Goal: Task Accomplishment & Management: Manage account settings

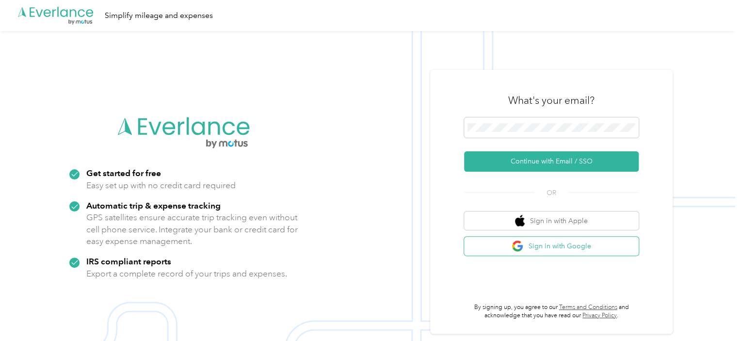
click at [551, 246] on button "Sign in with Google" at bounding box center [551, 246] width 175 height 19
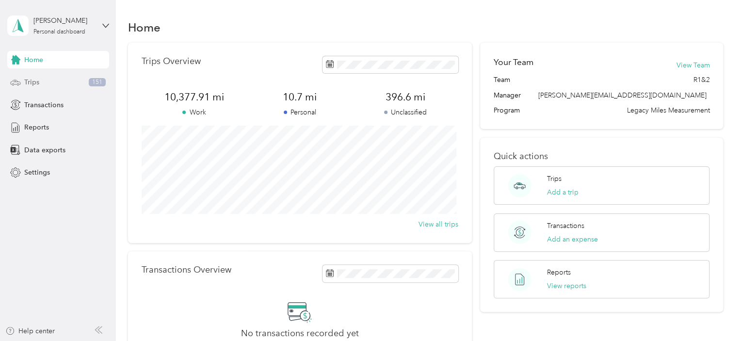
click at [31, 78] on span "Trips" at bounding box center [31, 82] width 15 height 10
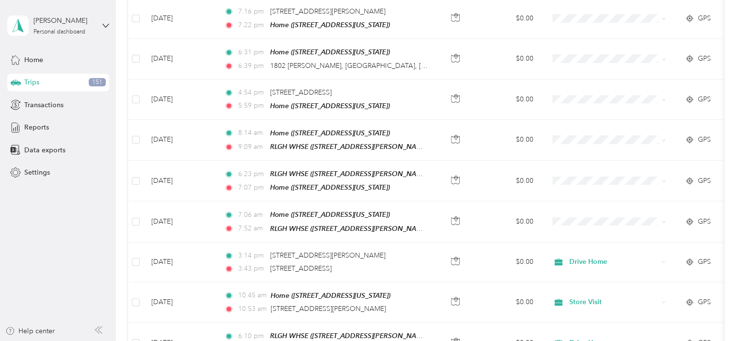
scroll to position [485, 0]
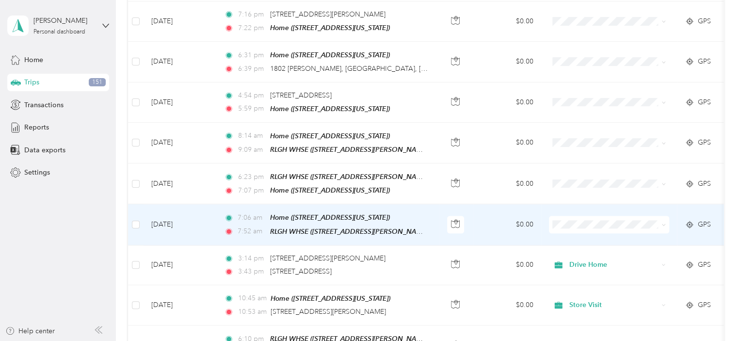
click at [583, 160] on span "Warehouse" at bounding box center [625, 163] width 105 height 10
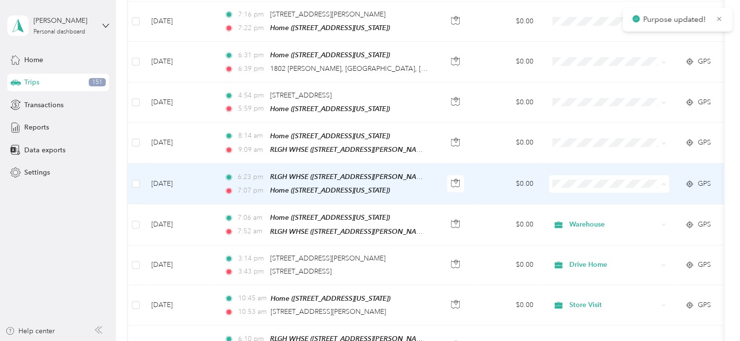
click at [574, 196] on li "Drive Home" at bounding box center [617, 193] width 136 height 17
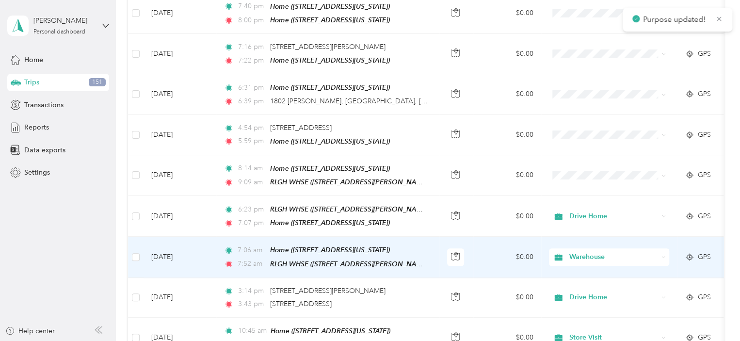
scroll to position [436, 0]
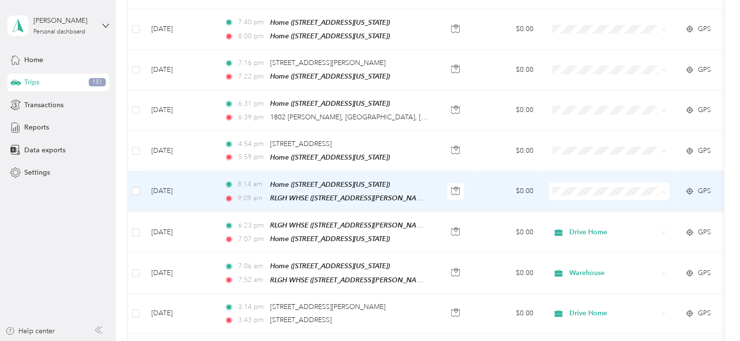
click at [585, 272] on span "Warehouse" at bounding box center [625, 270] width 105 height 10
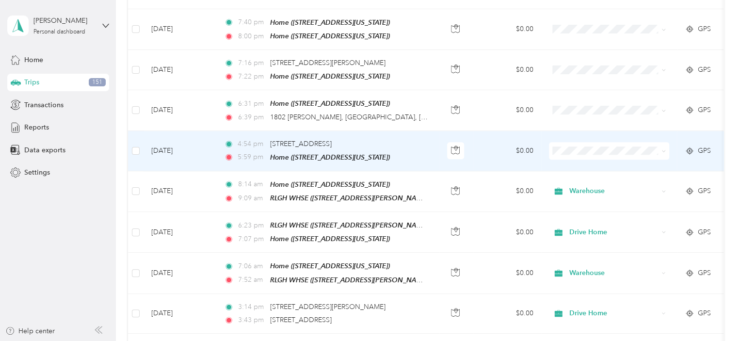
click at [581, 164] on li "Drive Home" at bounding box center [617, 162] width 136 height 17
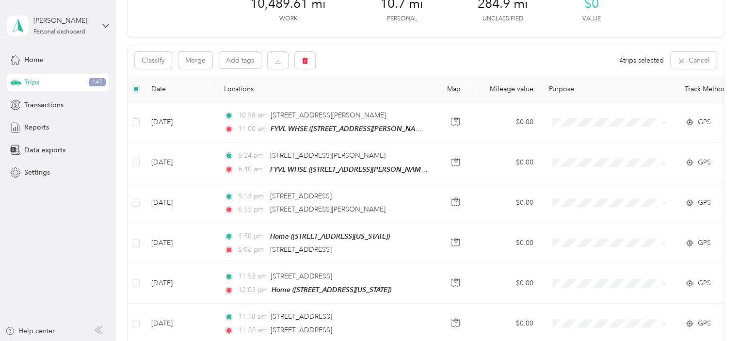
scroll to position [48, 0]
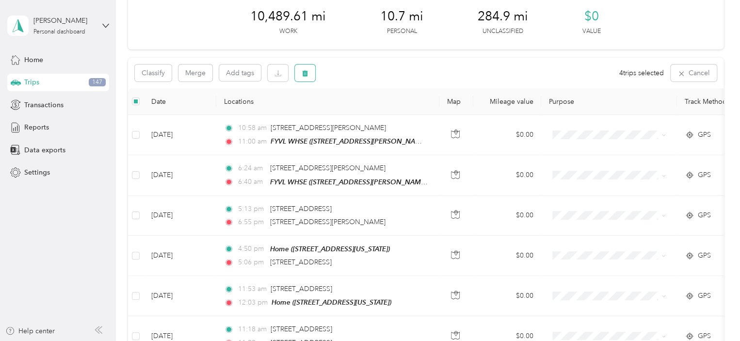
click at [306, 77] on span "button" at bounding box center [305, 73] width 7 height 8
click at [375, 114] on button "Yes" at bounding box center [377, 114] width 19 height 16
click at [49, 249] on aside "[PERSON_NAME] Personal dashboard Home Trips 143 Transactions Reports Data expor…" at bounding box center [58, 170] width 116 height 341
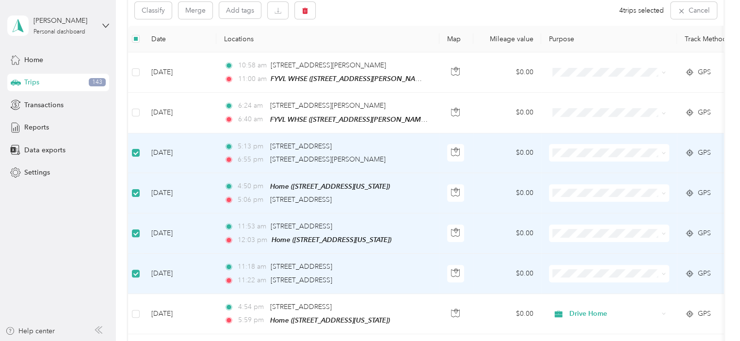
scroll to position [96, 0]
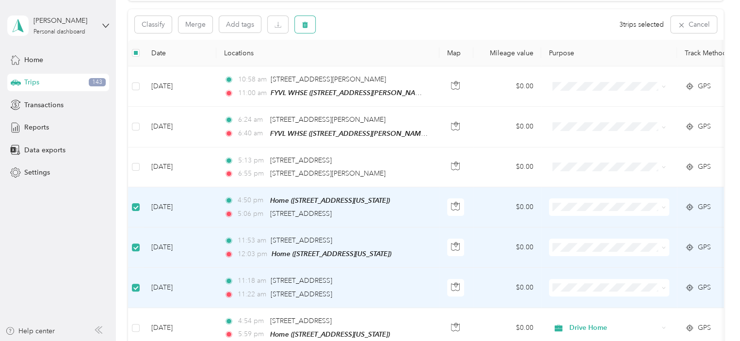
click at [310, 28] on button "button" at bounding box center [305, 24] width 20 height 17
click at [369, 64] on button "Yes" at bounding box center [377, 65] width 19 height 16
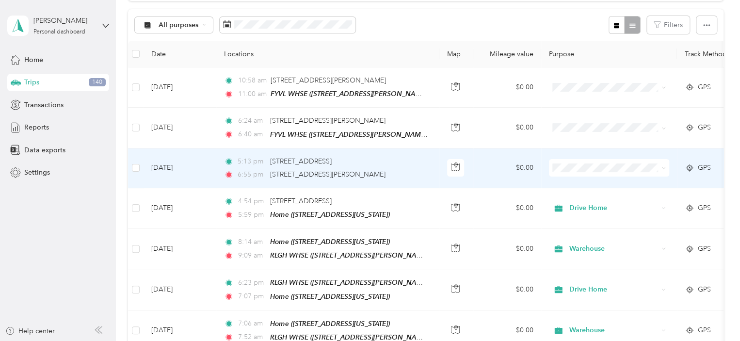
click at [584, 232] on span "Other Legacy business (describe)" at bounding box center [625, 234] width 105 height 10
click at [580, 166] on span "Other Legacy business (describe)" at bounding box center [621, 167] width 105 height 11
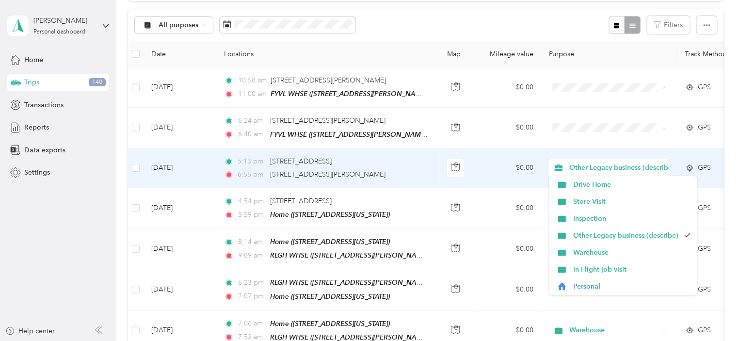
click at [580, 166] on span "Other Legacy business (describe)" at bounding box center [621, 167] width 105 height 11
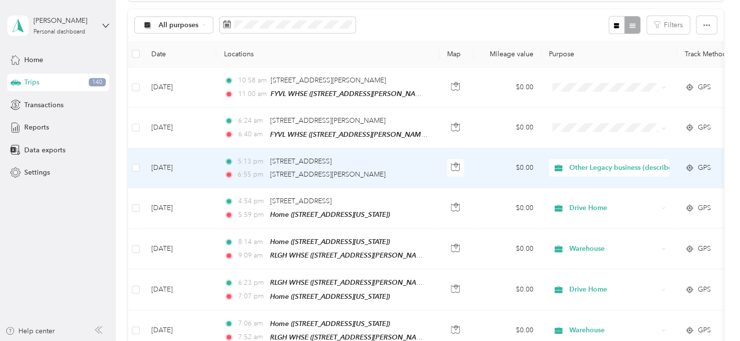
click at [175, 164] on td "[DATE]" at bounding box center [180, 168] width 73 height 40
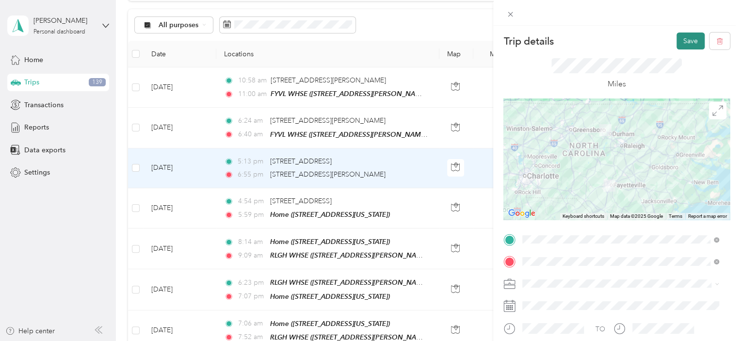
click at [684, 42] on button "Save" at bounding box center [690, 40] width 28 height 17
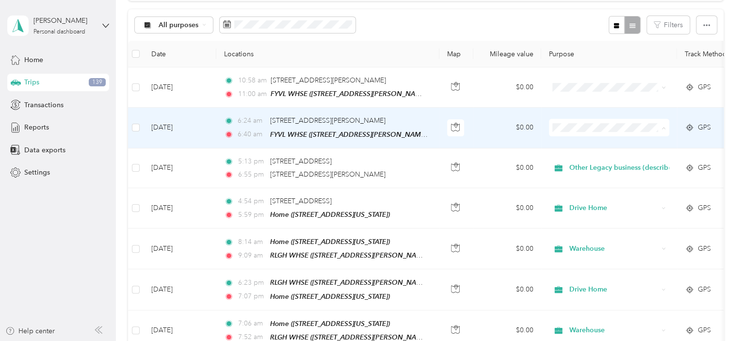
click at [576, 211] on span "Warehouse" at bounding box center [625, 213] width 105 height 10
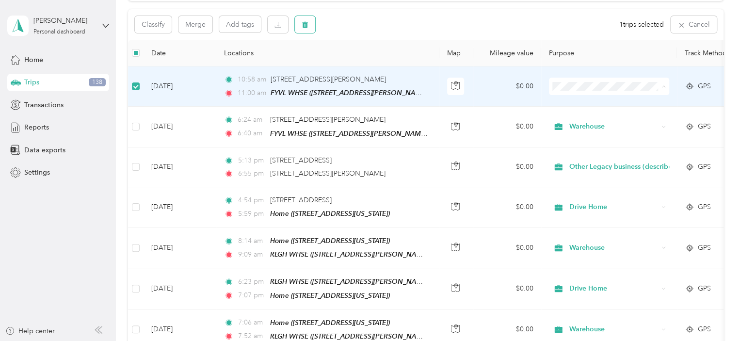
click at [313, 27] on button "button" at bounding box center [305, 24] width 20 height 17
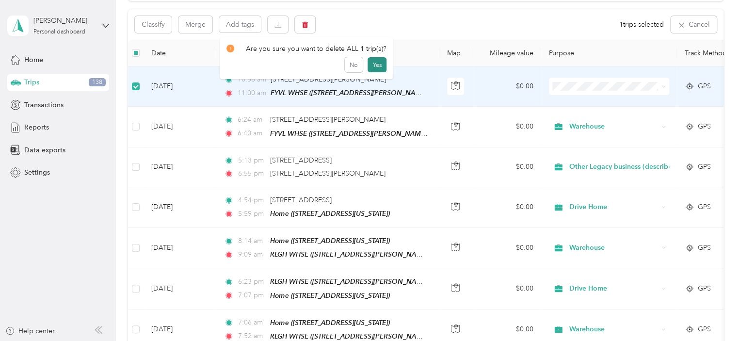
click at [377, 67] on button "Yes" at bounding box center [377, 65] width 19 height 16
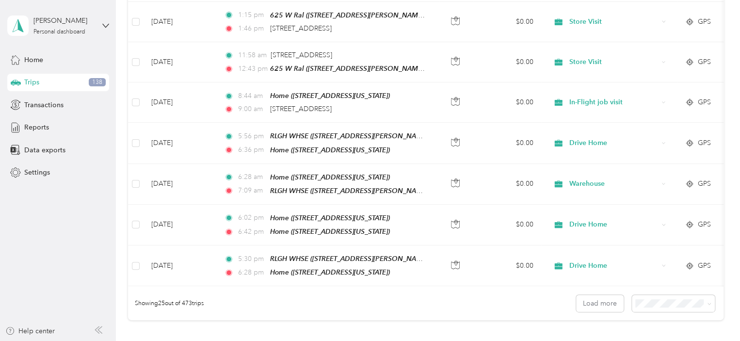
scroll to position [920, 0]
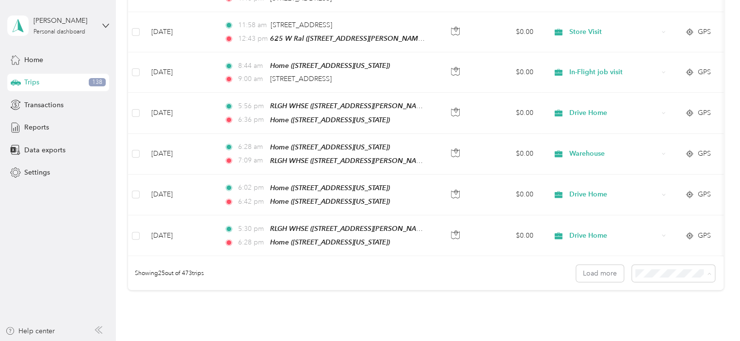
click at [652, 311] on span "100 per load" at bounding box center [656, 313] width 40 height 8
